Goal: Task Accomplishment & Management: Manage account settings

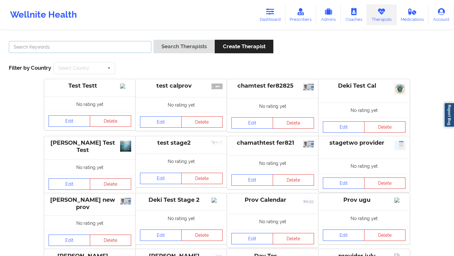
click at [83, 43] on input "text" at bounding box center [80, 47] width 143 height 12
paste input "[EMAIL_ADDRESS][DOMAIN_NAME]"
type input "[EMAIL_ADDRESS][DOMAIN_NAME]"
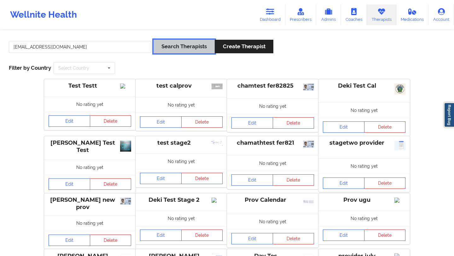
click at [191, 45] on button "Search Therapists" at bounding box center [184, 47] width 61 height 14
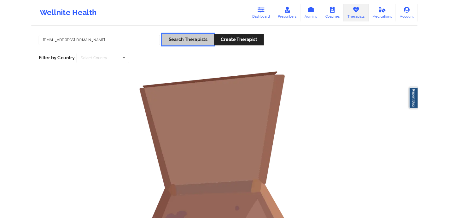
scroll to position [9, 0]
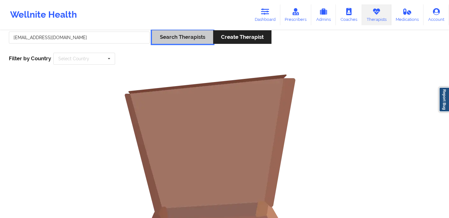
click at [171, 37] on button "Search Therapists" at bounding box center [182, 37] width 61 height 14
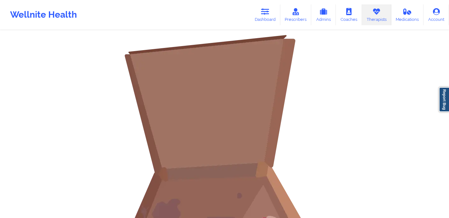
scroll to position [0, 0]
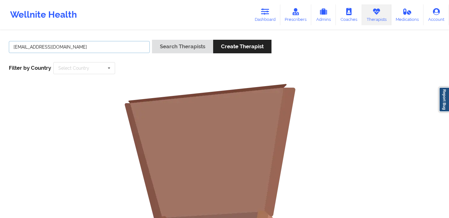
drag, startPoint x: 76, startPoint y: 45, endPoint x: 9, endPoint y: 44, distance: 66.6
click at [8, 44] on div "[EMAIL_ADDRESS][DOMAIN_NAME]" at bounding box center [79, 49] width 145 height 18
click at [289, 8] on link "Prescribers" at bounding box center [295, 14] width 31 height 21
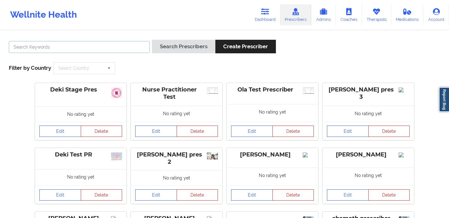
click at [94, 51] on input "text" at bounding box center [79, 47] width 141 height 12
paste input "[EMAIL_ADDRESS][DOMAIN_NAME]"
type input "[EMAIL_ADDRESS][DOMAIN_NAME]"
click at [152, 40] on button "Search Prescribers" at bounding box center [183, 47] width 63 height 14
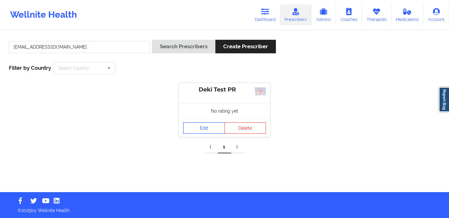
click at [203, 126] on link "Edit" at bounding box center [204, 127] width 42 height 11
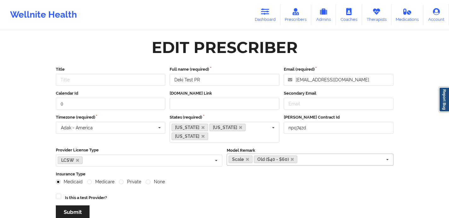
click at [305, 162] on div "Scale Old ($40 - $60) Hybrid St. [PERSON_NAME] Combo Associates Physician" at bounding box center [310, 160] width 167 height 12
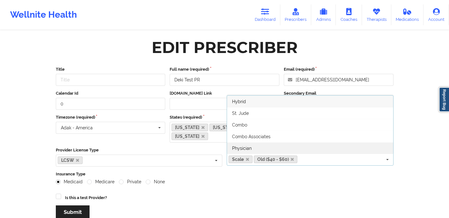
click at [241, 147] on span "Physician" at bounding box center [242, 148] width 20 height 5
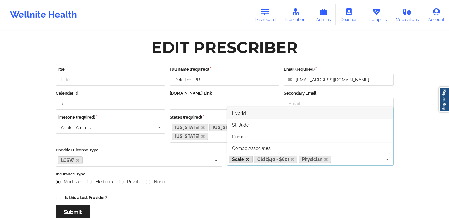
click at [248, 159] on icon at bounding box center [247, 159] width 3 height 4
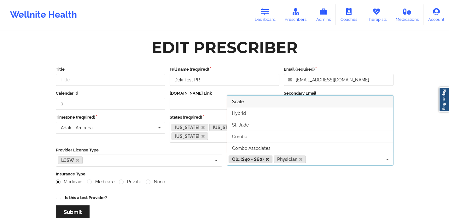
click at [267, 159] on icon at bounding box center [267, 159] width 3 height 4
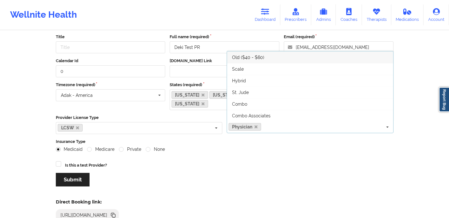
scroll to position [38, 0]
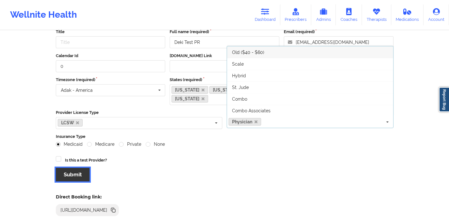
click at [81, 170] on button "Submit" at bounding box center [73, 175] width 34 height 14
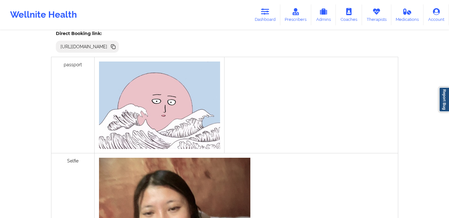
scroll to position [136, 0]
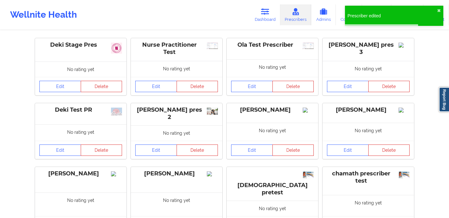
scroll to position [45, 0]
click at [333, 15] on link "Admins" at bounding box center [323, 14] width 25 height 21
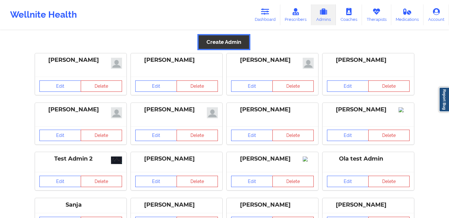
click at [234, 43] on button "Create Admin" at bounding box center [224, 42] width 50 height 14
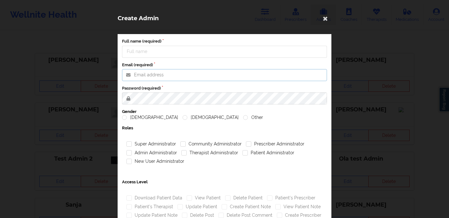
type input "[EMAIL_ADDRESS][DOMAIN_NAME]"
click at [172, 49] on input "Full name (required)" at bounding box center [224, 52] width 205 height 12
type input "Deki"
click at [148, 78] on input "[EMAIL_ADDRESS][DOMAIN_NAME]" at bounding box center [224, 75] width 205 height 12
drag, startPoint x: 218, startPoint y: 79, endPoint x: 131, endPoint y: 78, distance: 86.1
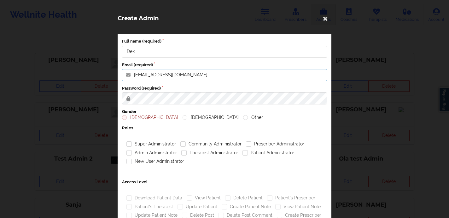
click at [131, 78] on input "[EMAIL_ADDRESS][DOMAIN_NAME]" at bounding box center [224, 75] width 205 height 12
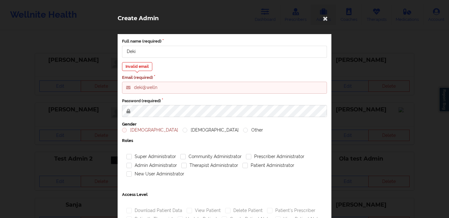
type input "[EMAIL_ADDRESS][DOMAIN_NAME]"
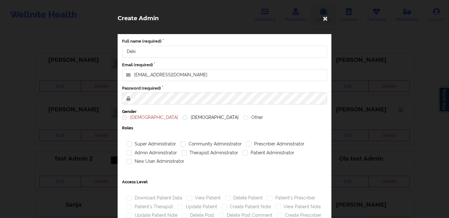
click at [183, 119] on label "[DEMOGRAPHIC_DATA]" at bounding box center [211, 117] width 56 height 5
click at [183, 119] on input "[DEMOGRAPHIC_DATA]" at bounding box center [185, 117] width 5 height 5
radio input "true"
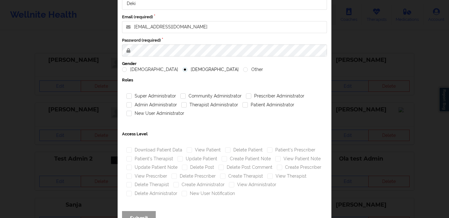
scroll to position [66, 0]
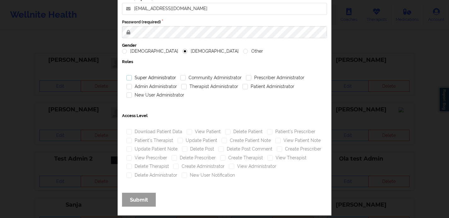
click at [129, 78] on label "Super Administrator" at bounding box center [151, 77] width 50 height 5
click at [129, 78] on input "Super Administrator" at bounding box center [128, 77] width 5 height 5
checkbox input "true"
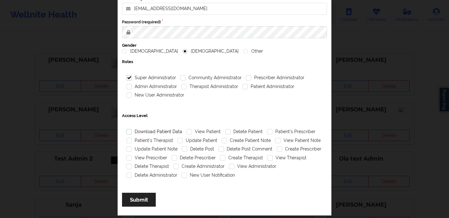
click at [130, 131] on label "Download Patient Data" at bounding box center [154, 131] width 56 height 5
click at [130, 131] on input "Download Patient Data" at bounding box center [128, 131] width 5 height 5
checkbox input "true"
click at [136, 146] on div "Update Patient Note" at bounding box center [151, 149] width 55 height 9
click at [136, 137] on div "Patient's Therapist" at bounding box center [149, 140] width 51 height 9
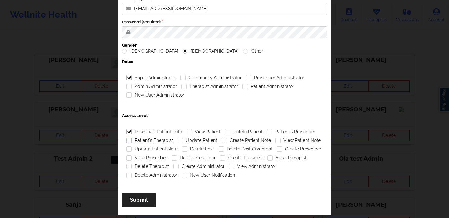
click at [130, 139] on label "Patient's Therapist" at bounding box center [149, 140] width 47 height 5
click at [130, 139] on input "Patient's Therapist" at bounding box center [128, 140] width 5 height 5
checkbox input "true"
click at [127, 150] on label "Update Patient Note" at bounding box center [151, 148] width 51 height 5
click at [127, 150] on input "Update Patient Note" at bounding box center [128, 148] width 5 height 5
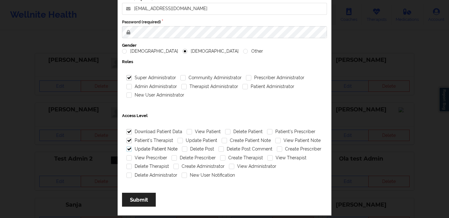
checkbox input "true"
click at [126, 157] on label "View Prescriber" at bounding box center [146, 157] width 41 height 5
click at [126, 157] on input "View Prescriber" at bounding box center [128, 157] width 5 height 5
checkbox input "true"
click at [126, 164] on label "Delete Therapist" at bounding box center [147, 166] width 43 height 5
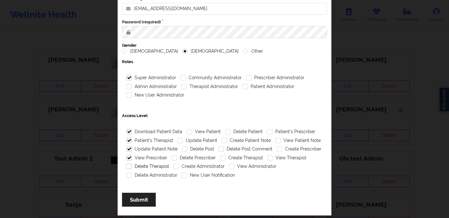
click at [126, 164] on input "Delete Therapist" at bounding box center [128, 166] width 5 height 5
checkbox input "true"
click at [126, 170] on div "Delete Therapist" at bounding box center [147, 166] width 47 height 9
click at [126, 174] on label "Delete Administrator" at bounding box center [151, 174] width 51 height 5
click at [126, 174] on input "Delete Administrator" at bounding box center [128, 174] width 5 height 5
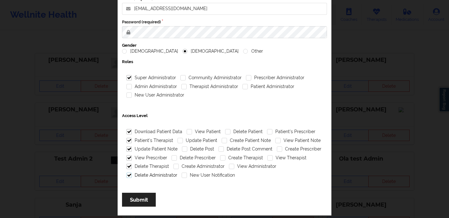
checkbox input "true"
click at [182, 176] on label "New User Notification" at bounding box center [208, 174] width 53 height 5
click at [182, 176] on input "New User Notification" at bounding box center [184, 174] width 5 height 5
checkbox input "true"
click at [174, 166] on label "Create Administrator" at bounding box center [198, 166] width 51 height 5
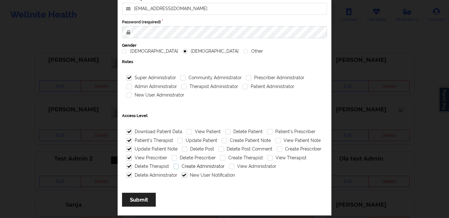
click at [174, 166] on input "Create Administrator" at bounding box center [175, 166] width 5 height 5
checkbox input "true"
click at [174, 161] on div "Delete Prescriber" at bounding box center [193, 158] width 49 height 9
click at [173, 157] on label "Delete Prescriber" at bounding box center [194, 157] width 44 height 5
click at [173, 157] on input "Delete Prescriber" at bounding box center [174, 157] width 5 height 5
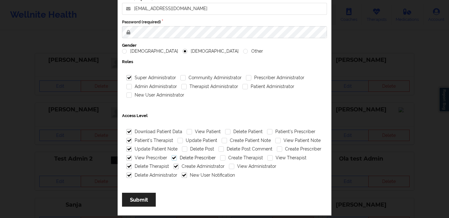
checkbox input "true"
click at [187, 147] on label "Delete Post" at bounding box center [198, 148] width 32 height 5
click at [187, 147] on input "Delete Post" at bounding box center [184, 148] width 5 height 5
checkbox input "true"
click at [178, 138] on label "Update Patient" at bounding box center [198, 140] width 40 height 5
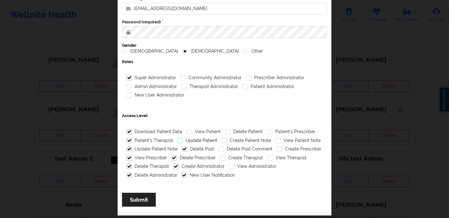
click at [178, 138] on input "Update Patient" at bounding box center [180, 140] width 5 height 5
checkbox input "true"
click at [192, 131] on label "View Patient" at bounding box center [204, 131] width 34 height 5
click at [192, 131] on input "View Patient" at bounding box center [189, 131] width 5 height 5
checkbox input "true"
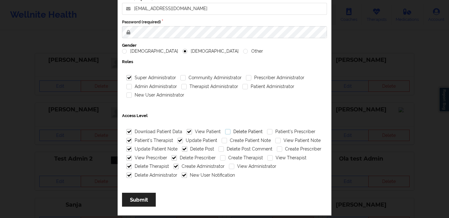
click at [225, 134] on label "Delete Patient" at bounding box center [244, 131] width 38 height 5
click at [225, 134] on input "Delete Patient" at bounding box center [227, 131] width 5 height 5
checkbox input "true"
click at [219, 144] on div "Create Patient Note" at bounding box center [246, 140] width 54 height 9
click at [224, 140] on label "Create Patient Note" at bounding box center [246, 140] width 49 height 5
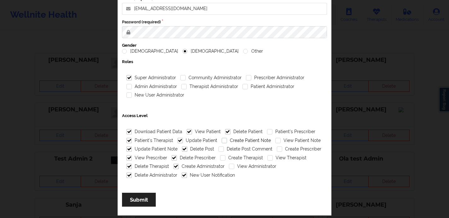
click at [224, 140] on input "Create Patient Note" at bounding box center [224, 140] width 5 height 5
checkbox input "true"
click at [219, 148] on label "Delete Post Comment" at bounding box center [246, 148] width 54 height 5
click at [219, 148] on input "Delete Post Comment" at bounding box center [221, 148] width 5 height 5
checkbox input "true"
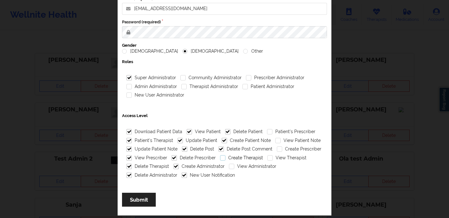
click at [220, 159] on label "Create Therapist" at bounding box center [241, 157] width 43 height 5
click at [220, 159] on input "Create Therapist" at bounding box center [222, 157] width 5 height 5
checkbox input "true"
click at [230, 168] on label "View Administrator" at bounding box center [252, 166] width 47 height 5
click at [230, 168] on input "View Administrator" at bounding box center [231, 166] width 5 height 5
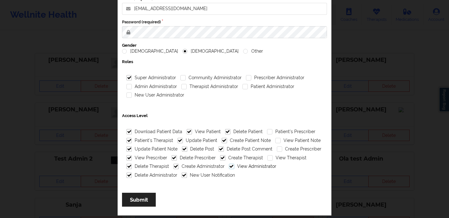
checkbox input "true"
click at [267, 132] on label "Patient's Prescriber" at bounding box center [291, 131] width 48 height 5
click at [267, 132] on input "Patient's Prescriber" at bounding box center [269, 131] width 5 height 5
checkbox input "true"
click at [275, 143] on div "View Patient Note" at bounding box center [298, 140] width 50 height 9
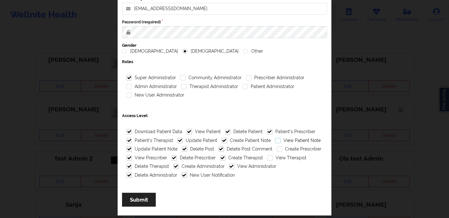
click at [275, 140] on label "View Patient Note" at bounding box center [297, 140] width 45 height 5
click at [275, 140] on input "View Patient Note" at bounding box center [277, 140] width 5 height 5
checkbox input "true"
click at [277, 146] on label "Create Prescriber" at bounding box center [299, 148] width 44 height 5
click at [277, 146] on input "Create Prescriber" at bounding box center [279, 148] width 5 height 5
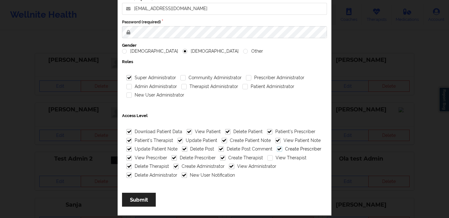
checkbox input "true"
click at [267, 157] on label "View Therapist" at bounding box center [286, 157] width 39 height 5
click at [267, 157] on input "View Therapist" at bounding box center [269, 157] width 5 height 5
checkbox input "true"
click at [144, 199] on button "Submit" at bounding box center [139, 200] width 34 height 14
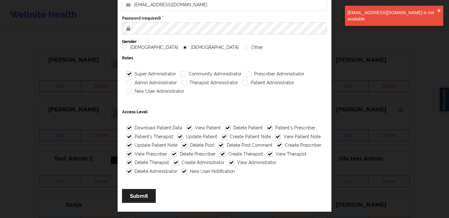
scroll to position [0, 0]
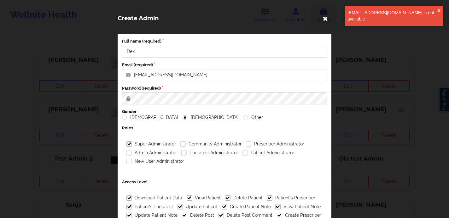
click at [324, 16] on icon at bounding box center [325, 18] width 10 height 10
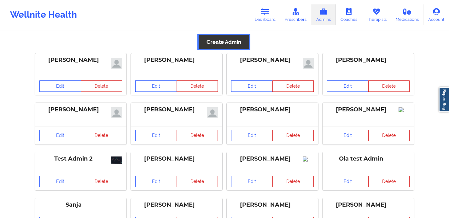
click at [213, 43] on button "Create Admin" at bounding box center [224, 42] width 50 height 14
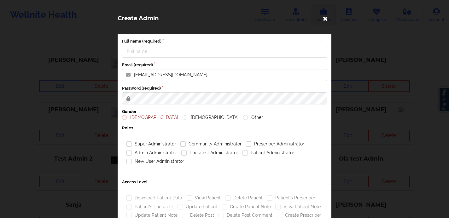
click at [323, 18] on icon at bounding box center [325, 18] width 10 height 10
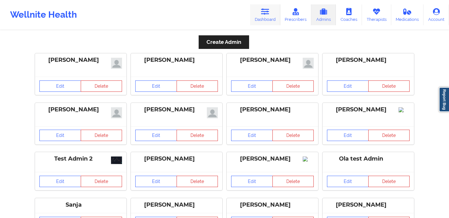
click at [271, 17] on link "Dashboard" at bounding box center [265, 14] width 30 height 21
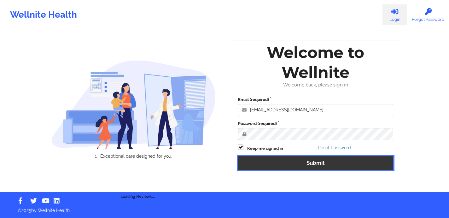
click at [265, 166] on button "Submit" at bounding box center [315, 163] width 155 height 14
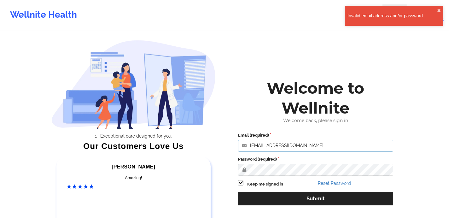
click at [257, 145] on input "deki@wellnite.com" at bounding box center [315, 146] width 155 height 12
type input "anabelle_gerhold85@example.com"
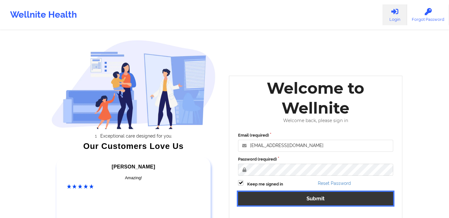
click at [278, 196] on button "Submit" at bounding box center [315, 199] width 155 height 14
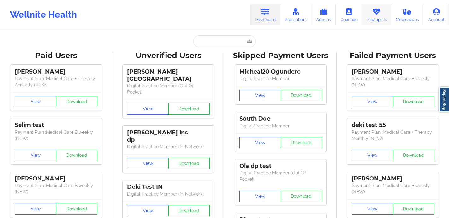
click at [371, 23] on link "Therapists" at bounding box center [376, 14] width 29 height 21
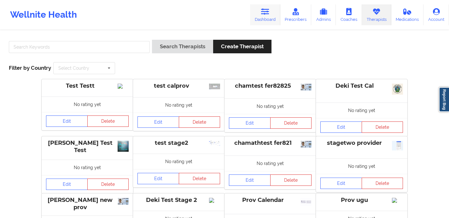
click at [269, 12] on icon at bounding box center [265, 11] width 8 height 7
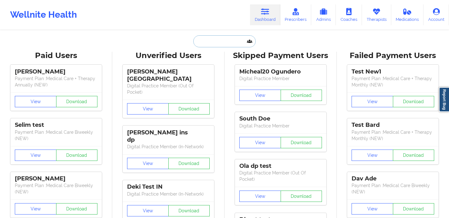
click at [209, 45] on input "text" at bounding box center [224, 41] width 62 height 12
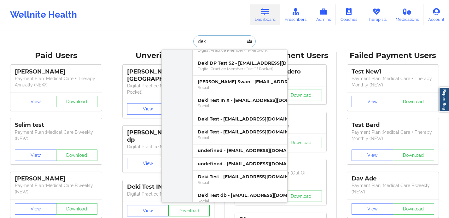
scroll to position [264, 0]
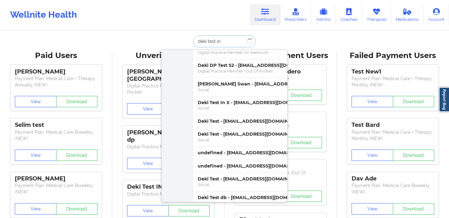
type input "deki test in"
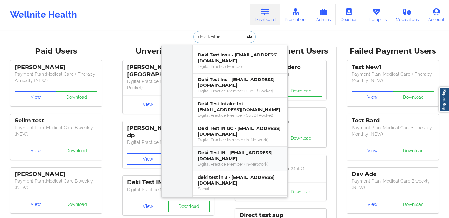
scroll to position [162, 0]
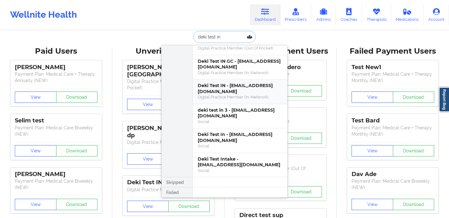
click at [225, 100] on div "Deki Test IN - dekitestin@wellnite.com Digital Practice Member (In-Network)" at bounding box center [240, 91] width 95 height 25
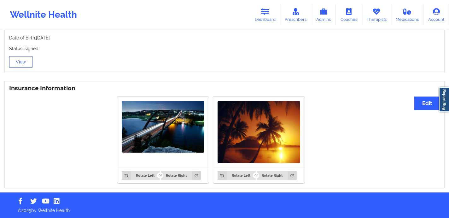
scroll to position [327, 0]
click at [416, 100] on button "Edit" at bounding box center [427, 103] width 26 height 14
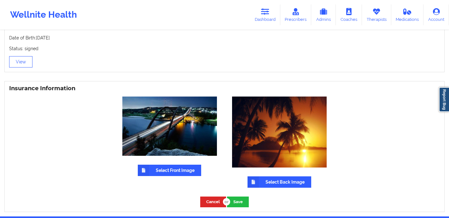
scroll to position [351, 0]
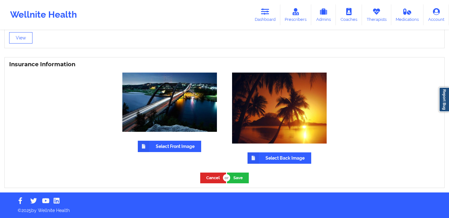
click at [187, 149] on label "Select Front Image" at bounding box center [169, 146] width 63 height 11
click at [0, 0] on input "Select Front Image" at bounding box center [0, 0] width 0 height 0
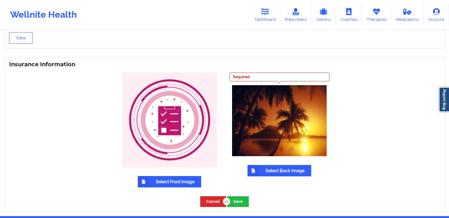
click at [267, 171] on label "Select Back Image" at bounding box center [280, 170] width 64 height 11
click at [0, 0] on input "Select Back Image" at bounding box center [0, 0] width 0 height 0
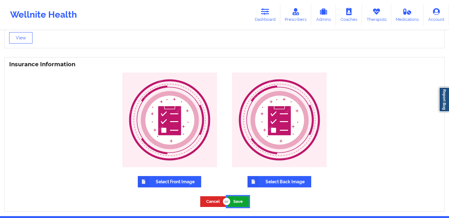
click at [244, 202] on button "Save" at bounding box center [238, 201] width 22 height 10
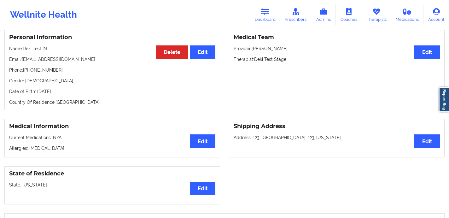
scroll to position [0, 0]
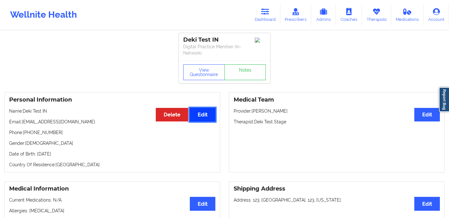
click at [203, 114] on button "Edit" at bounding box center [203, 115] width 26 height 14
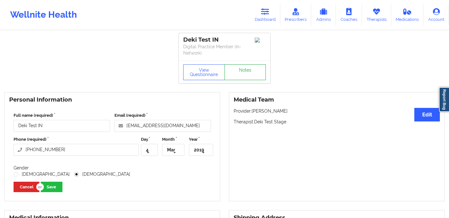
click at [238, 73] on link "Notes" at bounding box center [246, 72] width 42 height 16
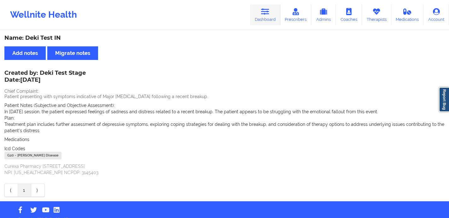
click at [274, 11] on link "Dashboard" at bounding box center [265, 14] width 30 height 21
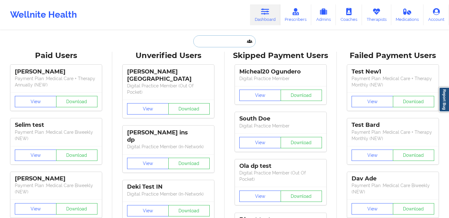
click at [215, 43] on input "text" at bounding box center [224, 41] width 62 height 12
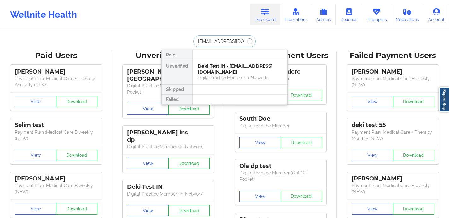
type input "dekitestin@wellnite.com"
click at [216, 67] on div "Deki Test IN - dekitestin@wellnite.com" at bounding box center [240, 69] width 85 height 12
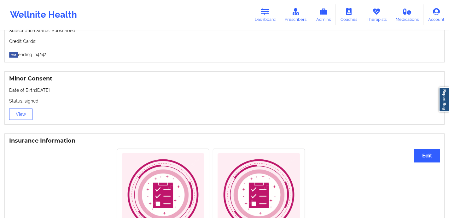
scroll to position [348, 0]
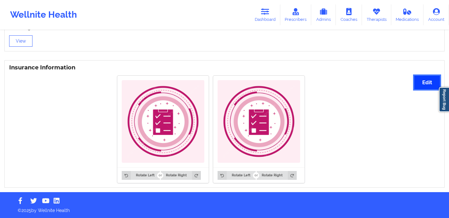
click at [422, 84] on button "Edit" at bounding box center [427, 83] width 26 height 14
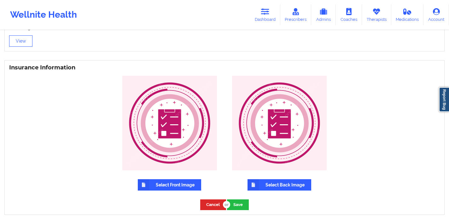
scroll to position [375, 0]
